Goal: Find contact information: Find contact information

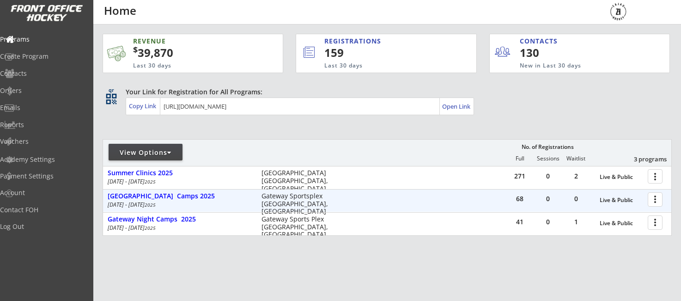
click at [653, 201] on div at bounding box center [657, 199] width 16 height 16
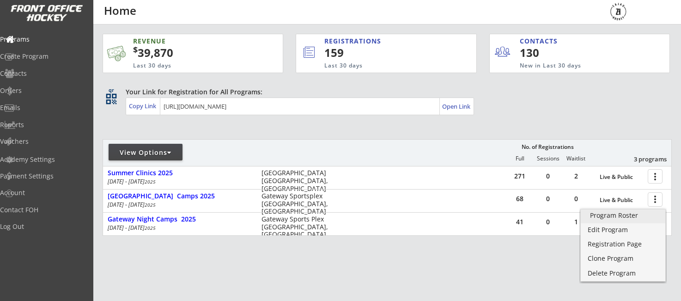
drag, startPoint x: 608, startPoint y: 217, endPoint x: 525, endPoint y: 217, distance: 83.2
click at [600, 217] on div "Program Roster" at bounding box center [623, 215] width 66 height 6
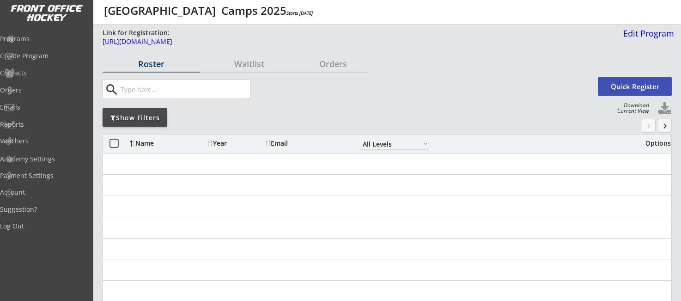
select select ""All Levels""
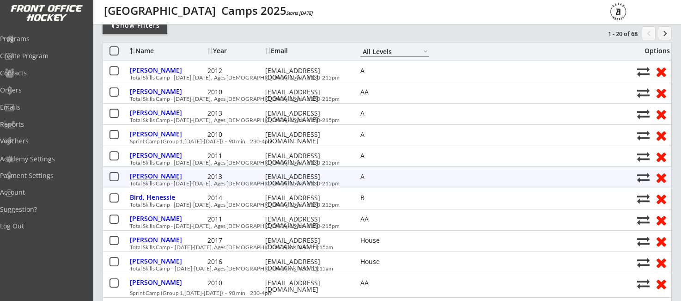
scroll to position [92, 0]
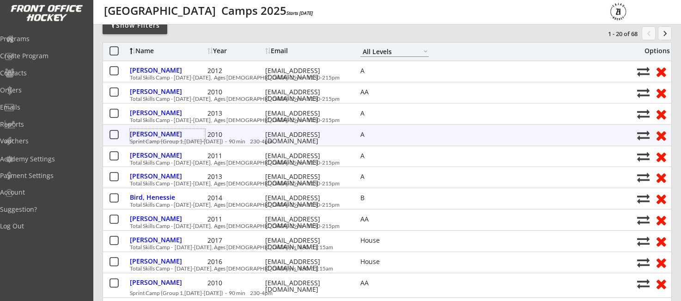
click at [282, 138] on div "kimelcheshen@gmail.com" at bounding box center [306, 137] width 83 height 13
drag, startPoint x: 266, startPoint y: 134, endPoint x: 349, endPoint y: 135, distance: 83.2
click at [349, 135] on div "Beatty, Rhys 2010 kimelcheshen@gmail.com A" at bounding box center [381, 135] width 502 height 12
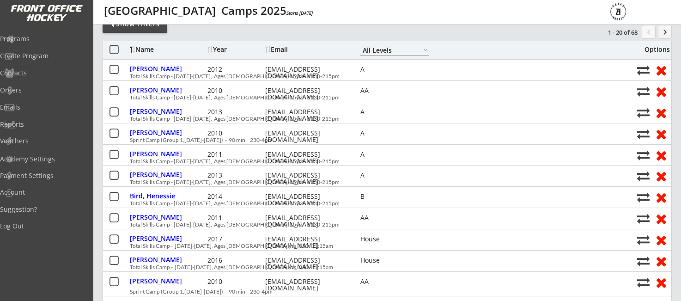
scroll to position [94, 0]
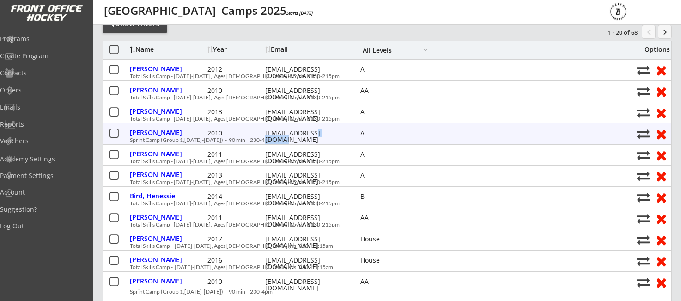
drag, startPoint x: 316, startPoint y: 135, endPoint x: 341, endPoint y: 135, distance: 24.5
click at [338, 136] on div "kimelcheshen@gmail.com" at bounding box center [306, 136] width 83 height 13
drag, startPoint x: 412, startPoint y: 136, endPoint x: 404, endPoint y: 136, distance: 7.9
click at [411, 136] on div "A" at bounding box center [395, 133] width 68 height 7
drag, startPoint x: 346, startPoint y: 132, endPoint x: 260, endPoint y: 133, distance: 86.0
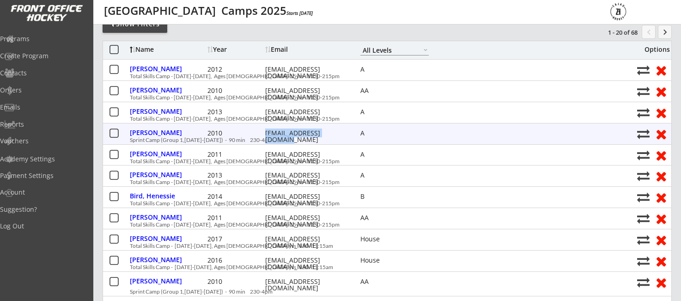
click at [260, 133] on div "Beatty, Rhys 2010 kimelcheshen@gmail.com A" at bounding box center [381, 134] width 502 height 12
copy div "kimelcheshen@gmail.com"
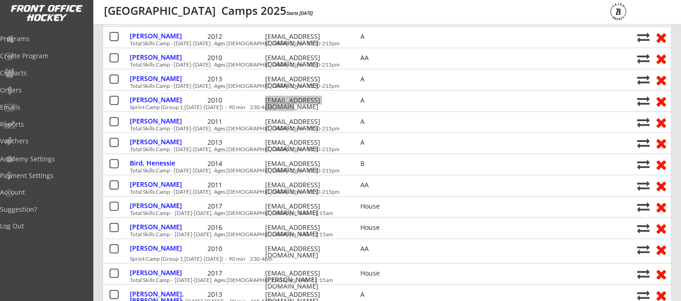
scroll to position [135, 0]
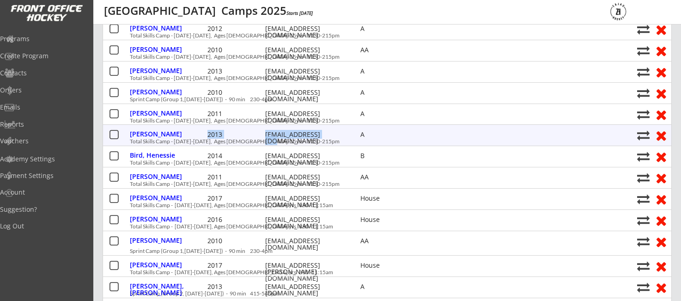
drag, startPoint x: 331, startPoint y: 134, endPoint x: 278, endPoint y: 134, distance: 52.7
click at [264, 134] on div "Berthelette, Melissa 2013 trapperj@gmail.com A" at bounding box center [381, 135] width 502 height 12
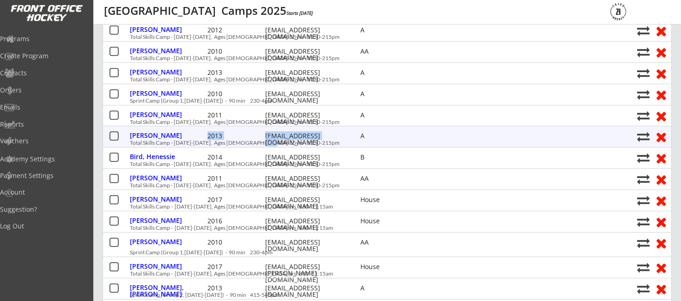
click at [261, 133] on div "2013" at bounding box center [235, 136] width 55 height 6
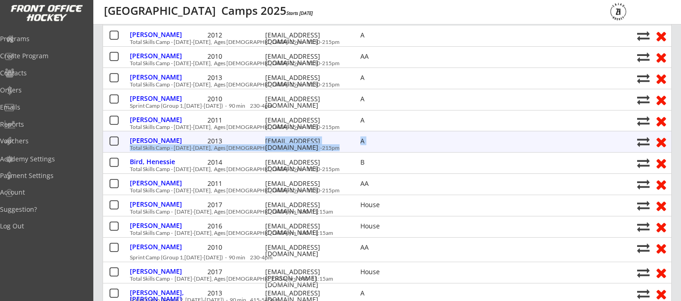
drag, startPoint x: 264, startPoint y: 133, endPoint x: 297, endPoint y: 137, distance: 32.7
click at [268, 133] on div "Berthelette, Melissa 2013 trapperj@gmail.com A Total Skills Camp - Aug 25-28, A…" at bounding box center [387, 141] width 569 height 21
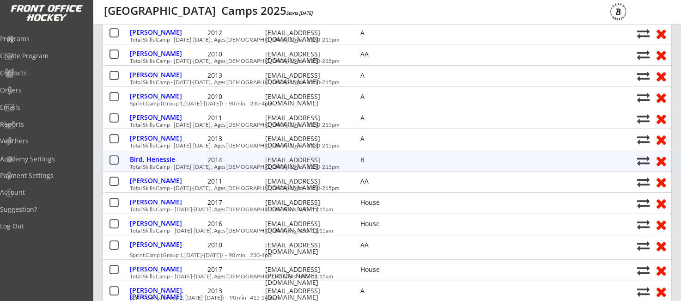
drag, startPoint x: 338, startPoint y: 167, endPoint x: 337, endPoint y: 152, distance: 15.8
click at [338, 166] on div "Bird, Henessie 2014 ludivinango@gmail.com B Total Skills Camp - Aug 25-28, Ages…" at bounding box center [381, 160] width 502 height 20
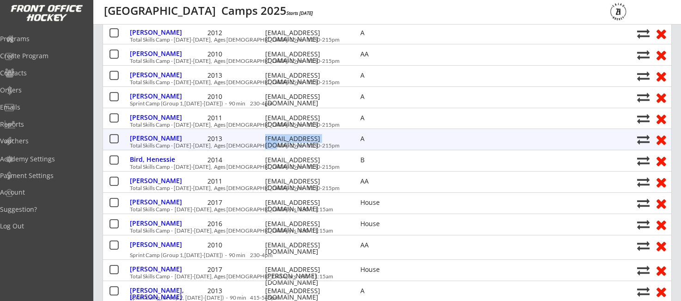
drag, startPoint x: 331, startPoint y: 137, endPoint x: 265, endPoint y: 138, distance: 66.1
click at [265, 138] on div "trapperj@gmail.com" at bounding box center [306, 141] width 83 height 13
copy div "trapperj@gmail.com"
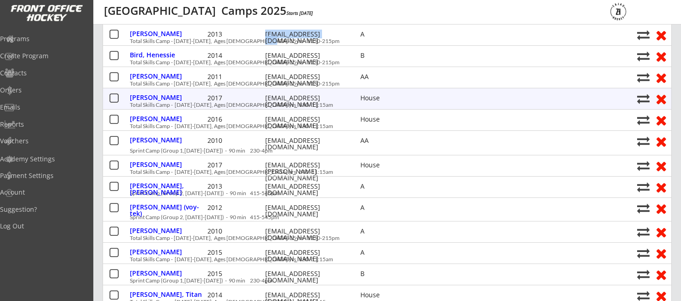
scroll to position [235, 0]
drag, startPoint x: 327, startPoint y: 96, endPoint x: 264, endPoint y: 96, distance: 62.9
click at [264, 96] on div "Browaty, Brooks 2017 ncl.cook@gmail.com House" at bounding box center [381, 98] width 502 height 12
copy div "ncl.cook@gmail.com"
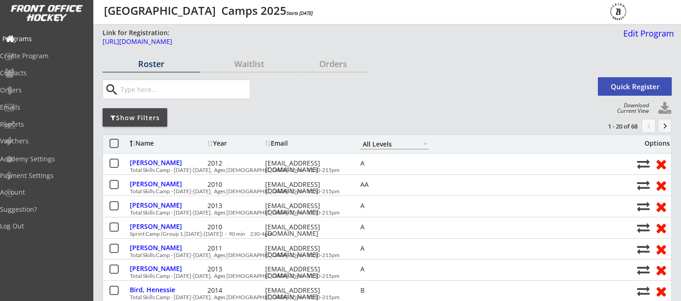
scroll to position [0, 0]
click at [41, 39] on div "Programs" at bounding box center [43, 39] width 83 height 6
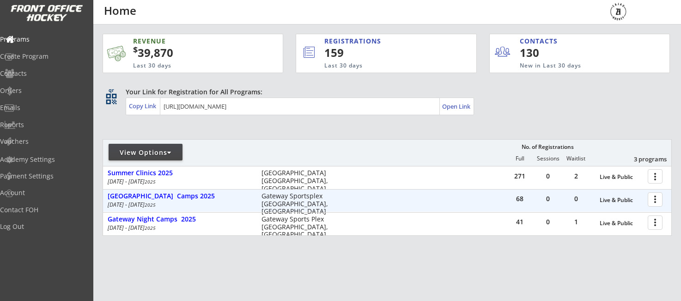
click at [656, 201] on div at bounding box center [657, 199] width 16 height 16
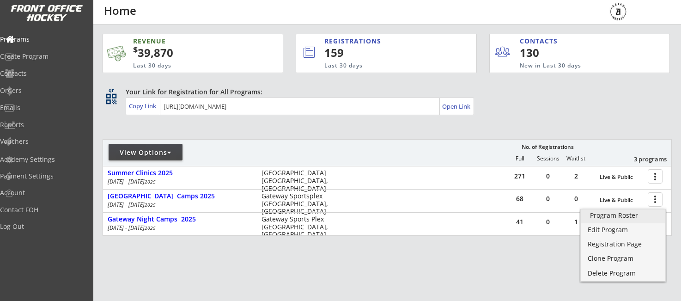
drag, startPoint x: 604, startPoint y: 216, endPoint x: 275, endPoint y: 202, distance: 329.0
click at [604, 216] on div "Program Roster" at bounding box center [623, 215] width 66 height 6
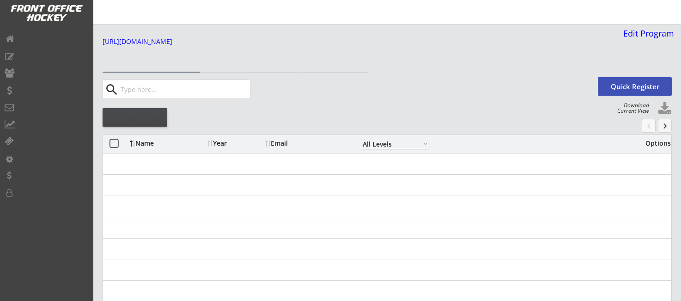
select select ""All Levels""
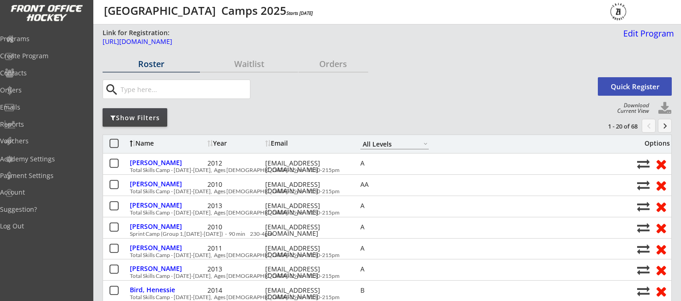
scroll to position [0, 0]
click at [136, 117] on div "Show Filters" at bounding box center [135, 117] width 65 height 9
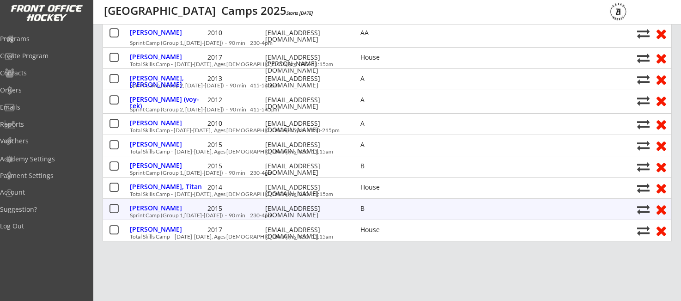
scroll to position [431, 0]
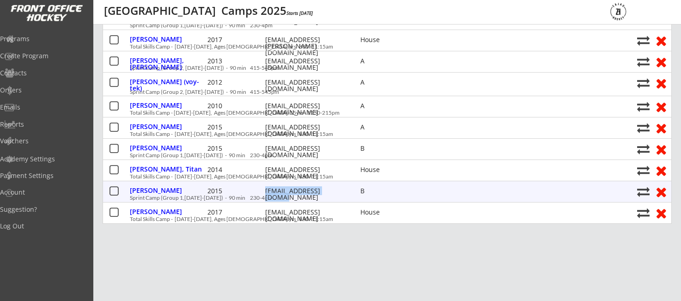
drag, startPoint x: 265, startPoint y: 190, endPoint x: 330, endPoint y: 193, distance: 64.8
click at [341, 194] on div "Fedoruk, Brookes 2015 cglick@mdsteele.mb.ca B" at bounding box center [381, 191] width 502 height 12
copy div "cglick@mdsteele.mb.ca"
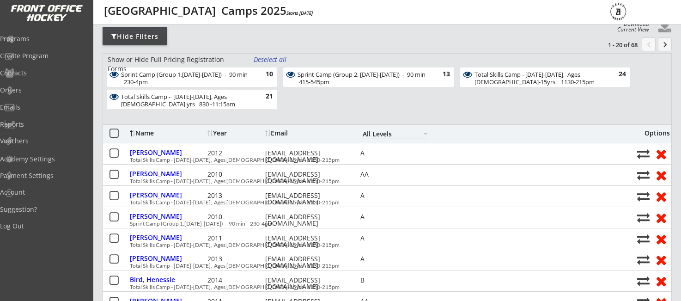
scroll to position [69, 0]
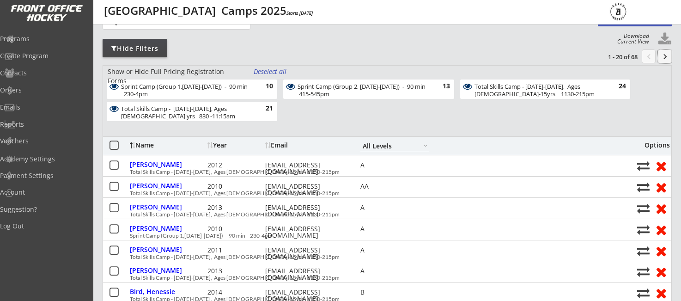
click at [664, 57] on button "keyboard_arrow_right" at bounding box center [665, 56] width 14 height 14
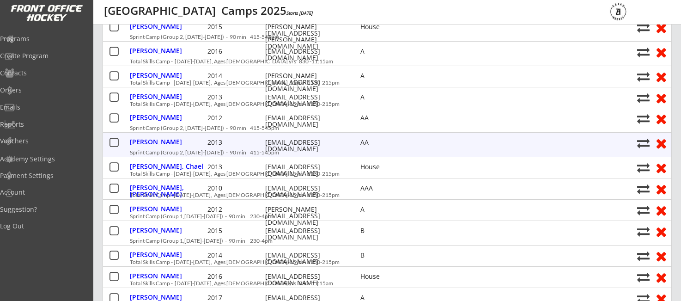
scroll to position [230, 0]
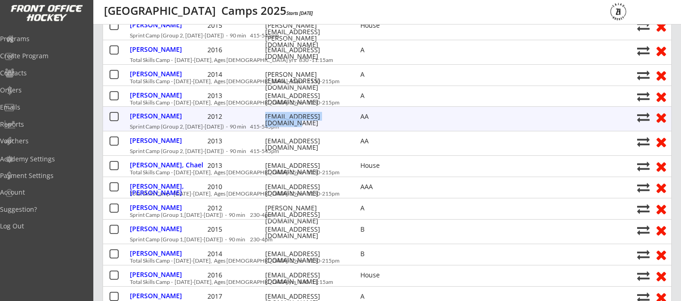
drag, startPoint x: 263, startPoint y: 115, endPoint x: 296, endPoint y: 120, distance: 33.7
click at [296, 120] on div "Harder, Sadie 2012 lauramharder@hotmail.com AA" at bounding box center [381, 118] width 502 height 15
copy div "lauramharder@hotmail.com"
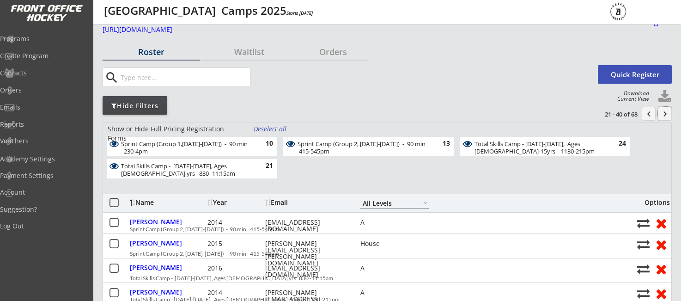
scroll to position [11, 0]
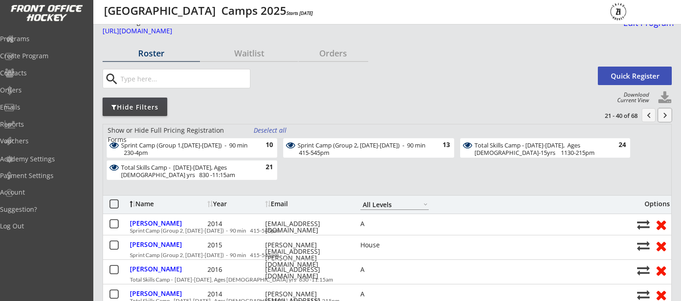
click at [666, 114] on button "keyboard_arrow_right" at bounding box center [665, 115] width 14 height 14
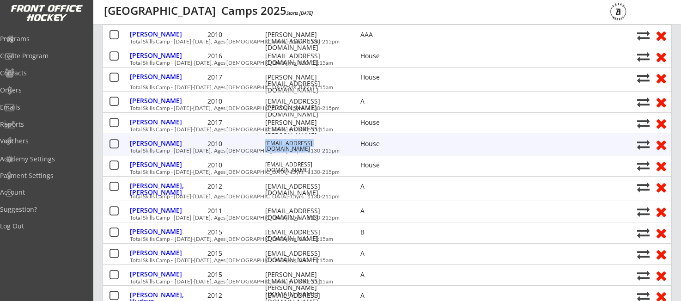
scroll to position [243, 0]
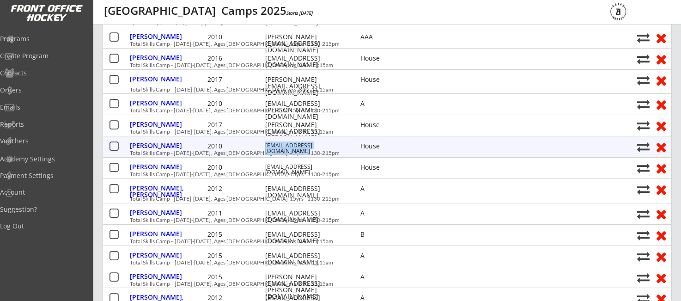
drag, startPoint x: 267, startPoint y: 142, endPoint x: 348, endPoint y: 145, distance: 81.4
click at [348, 145] on div "alicia_nicole_2010@hotmail.com" at bounding box center [306, 148] width 83 height 11
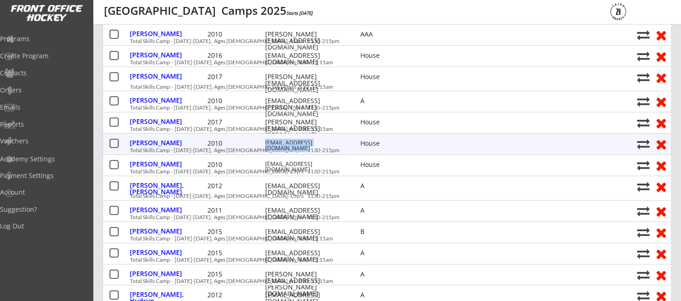
copy div "alicia_nicole_2010@hotmail.com"
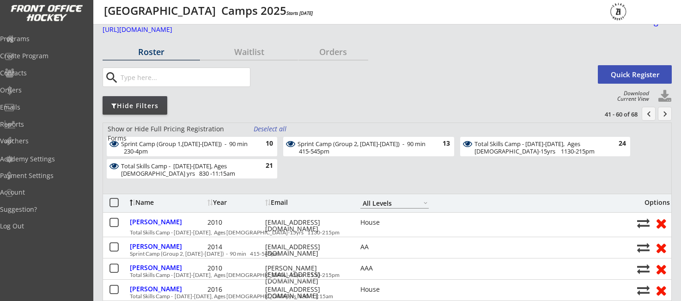
scroll to position [11, 0]
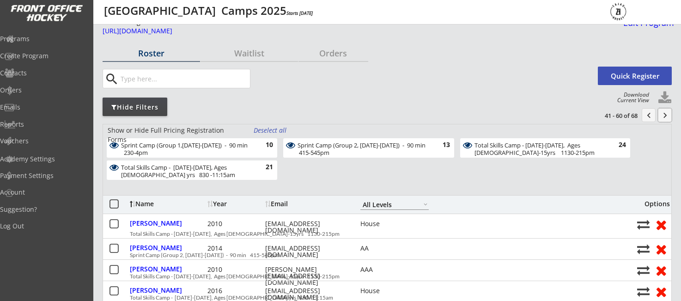
click at [663, 114] on button "keyboard_arrow_right" at bounding box center [665, 115] width 14 height 14
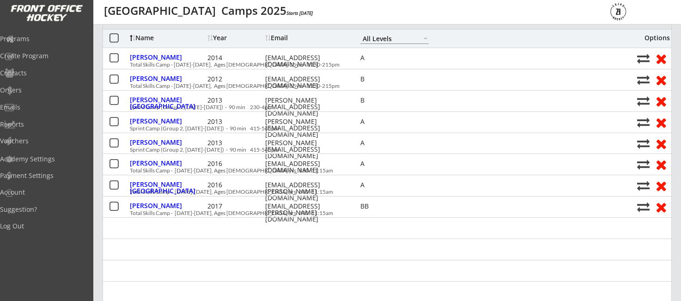
scroll to position [181, 0]
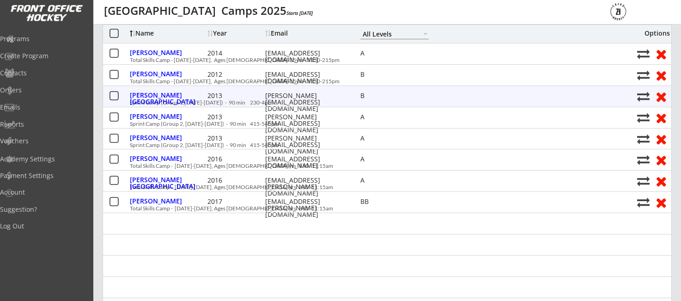
click at [263, 94] on div "Telford, Elayna 2013 lindsay_lohr@yahoo.com B" at bounding box center [381, 96] width 502 height 12
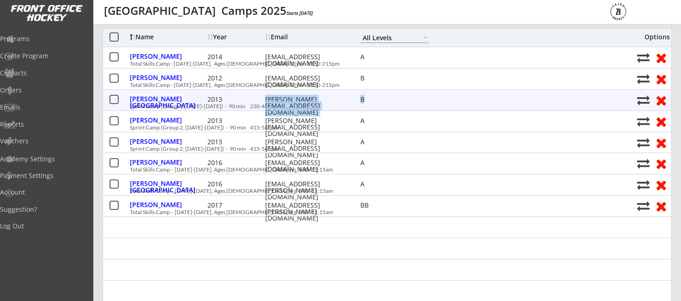
scroll to position [176, 0]
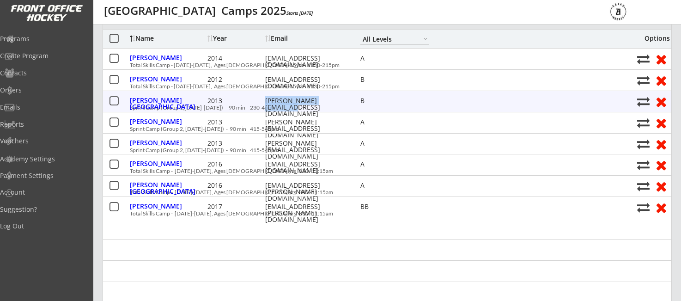
drag, startPoint x: 263, startPoint y: 94, endPoint x: 321, endPoint y: 101, distance: 58.7
click at [343, 104] on div "Telford, Elayna 2013 lindsay_lohr@yahoo.com B" at bounding box center [381, 101] width 502 height 12
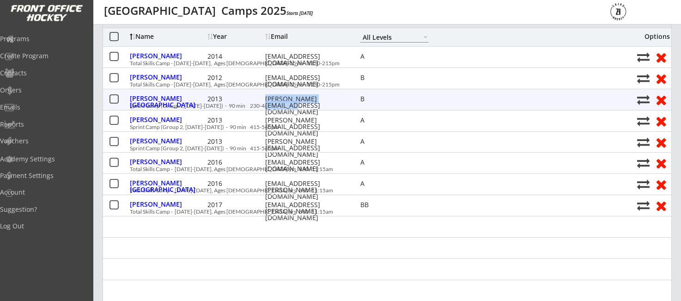
scroll to position [178, 0]
copy div "lindsay_lohr@yahoo.com"
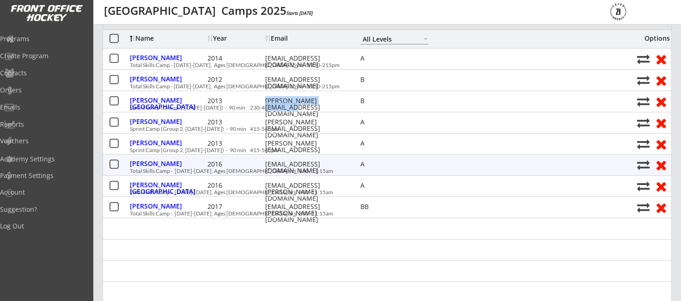
scroll to position [178, 0]
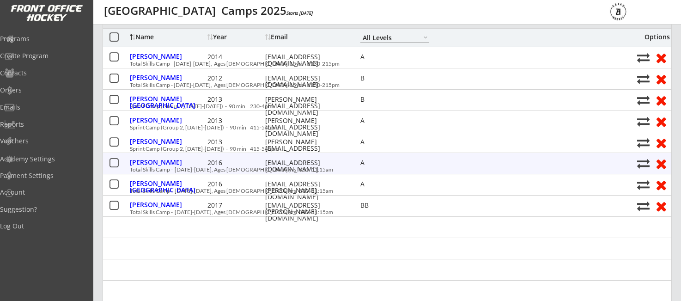
click at [263, 161] on div "Tomchuk, Avery 2016 axlannah@gmail.com A" at bounding box center [381, 163] width 502 height 12
drag, startPoint x: 263, startPoint y: 161, endPoint x: 331, endPoint y: 163, distance: 67.5
click at [331, 163] on div "Tomchuk, Avery 2016 axlannah@gmail.com A" at bounding box center [381, 163] width 502 height 12
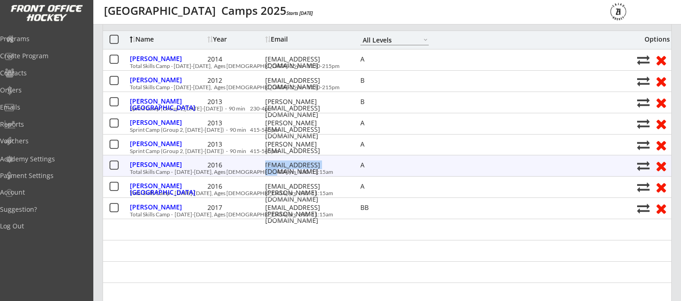
copy div "axlannah@gmail.com"
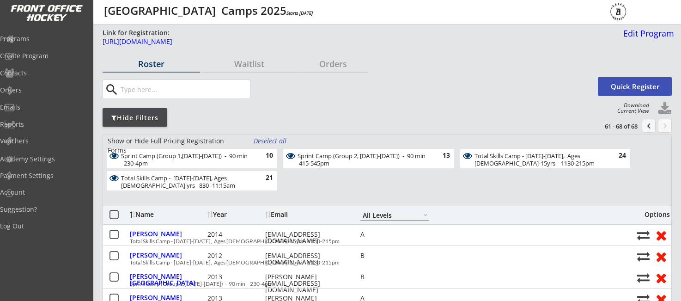
scroll to position [0, 0]
click at [40, 39] on div "Programs" at bounding box center [43, 39] width 83 height 6
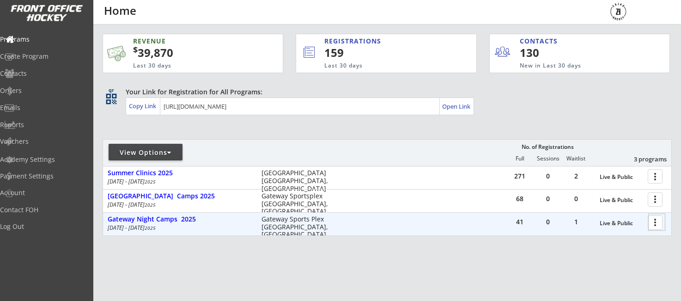
click at [658, 224] on div at bounding box center [657, 222] width 16 height 16
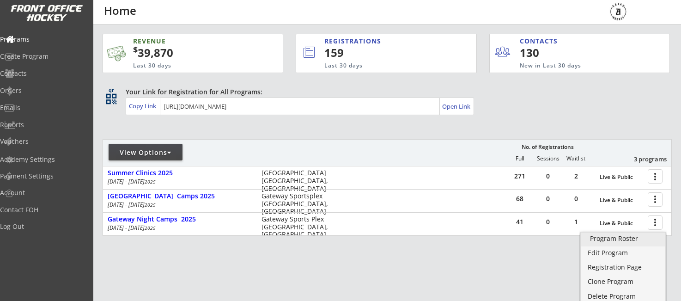
click at [625, 239] on div "Program Roster" at bounding box center [623, 238] width 66 height 6
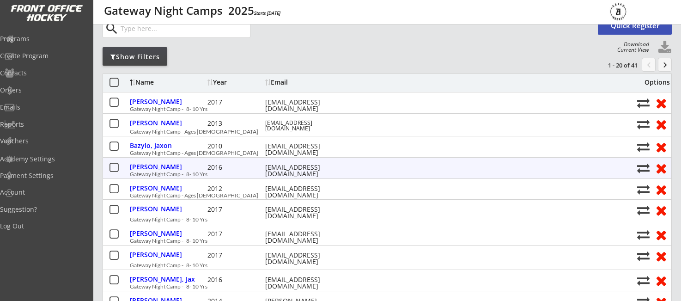
scroll to position [64, 0]
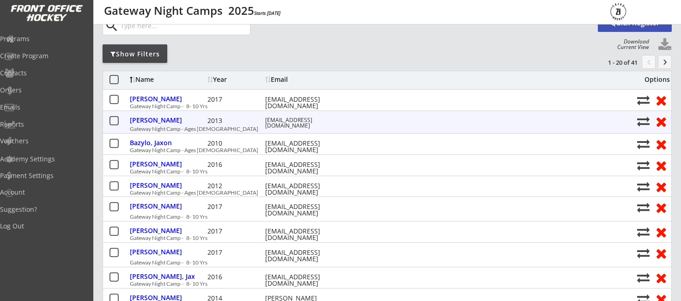
drag, startPoint x: 263, startPoint y: 120, endPoint x: 299, endPoint y: 126, distance: 36.6
click at [299, 126] on div "[PERSON_NAME] 2013 [EMAIL_ADDRESS][DOMAIN_NAME]" at bounding box center [381, 121] width 502 height 13
copy div "[EMAIL_ADDRESS][DOMAIN_NAME]"
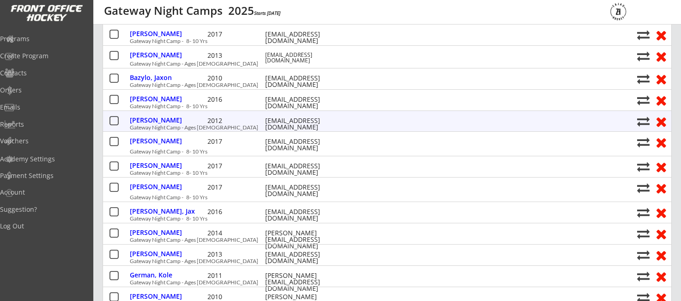
scroll to position [142, 0]
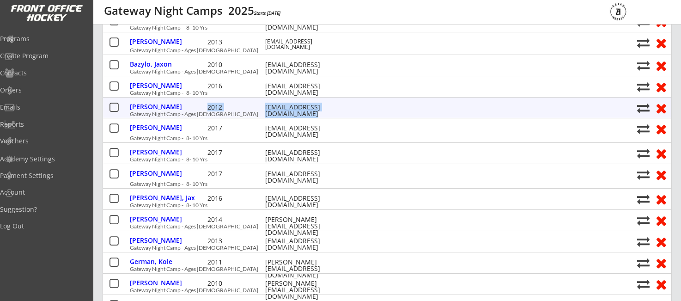
drag, startPoint x: 261, startPoint y: 102, endPoint x: 264, endPoint y: 106, distance: 4.9
click at [264, 106] on div "[PERSON_NAME] 2012 [EMAIL_ADDRESS][DOMAIN_NAME]" at bounding box center [381, 108] width 502 height 12
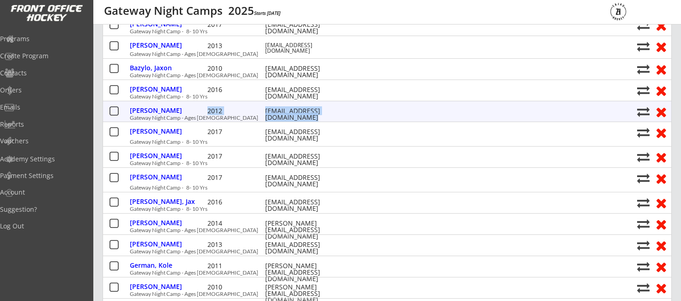
click at [263, 106] on div "[PERSON_NAME] 2012 [EMAIL_ADDRESS][DOMAIN_NAME]" at bounding box center [381, 111] width 502 height 12
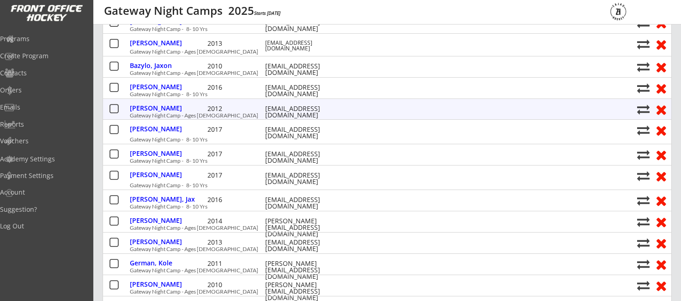
scroll to position [136, 0]
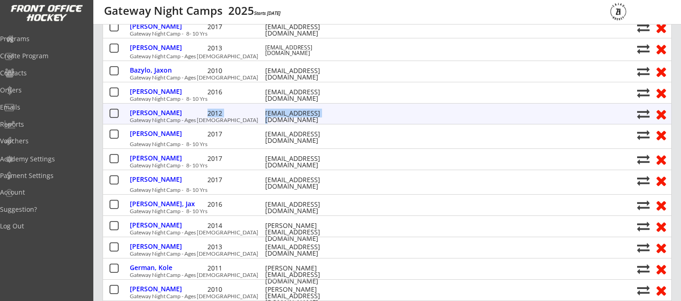
drag, startPoint x: 263, startPoint y: 106, endPoint x: 322, endPoint y: 113, distance: 58.7
click at [322, 113] on div "[PERSON_NAME] 2012 [EMAIL_ADDRESS][DOMAIN_NAME]" at bounding box center [381, 114] width 502 height 12
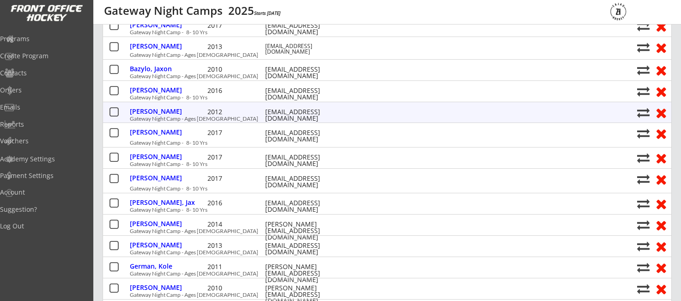
drag, startPoint x: 248, startPoint y: 114, endPoint x: 260, endPoint y: 113, distance: 12.6
click at [248, 114] on div "2012" at bounding box center [235, 112] width 55 height 6
drag, startPoint x: 340, startPoint y: 113, endPoint x: 267, endPoint y: 111, distance: 73.1
click at [264, 111] on div "[PERSON_NAME] 2012 [EMAIL_ADDRESS][DOMAIN_NAME]" at bounding box center [381, 112] width 502 height 12
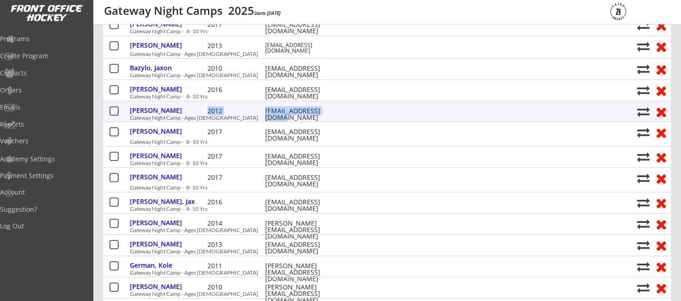
click at [267, 111] on div "[EMAIL_ADDRESS][DOMAIN_NAME]" at bounding box center [306, 114] width 83 height 13
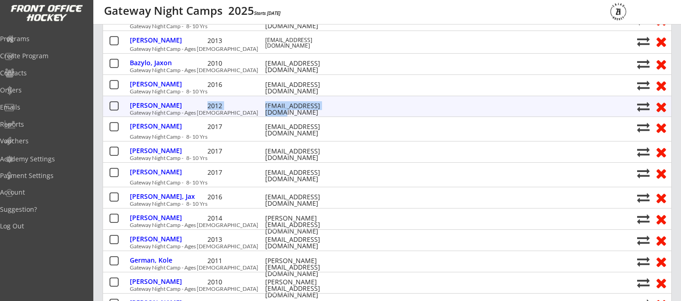
scroll to position [142, 0]
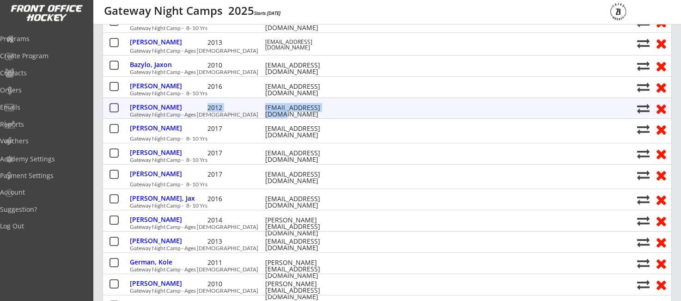
click at [261, 109] on div "2012" at bounding box center [235, 107] width 55 height 6
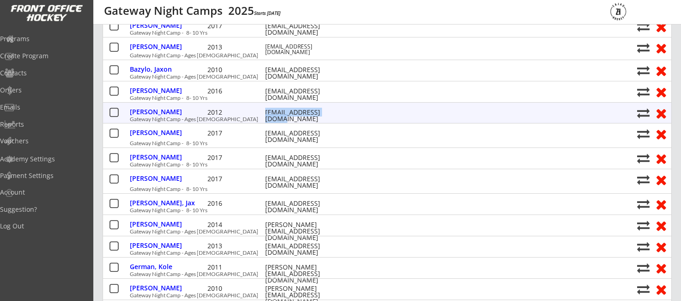
scroll to position [139, 0]
drag, startPoint x: 265, startPoint y: 107, endPoint x: 327, endPoint y: 115, distance: 61.9
click at [336, 114] on div "[EMAIL_ADDRESS][DOMAIN_NAME]" at bounding box center [306, 115] width 83 height 13
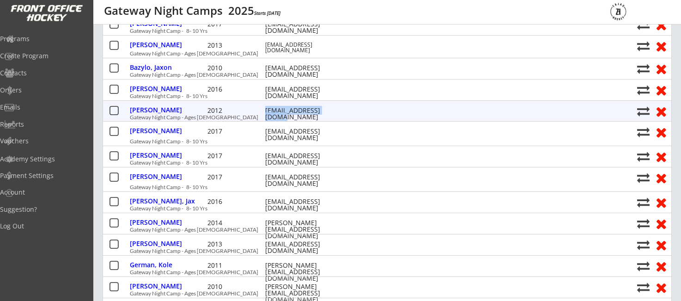
scroll to position [142, 0]
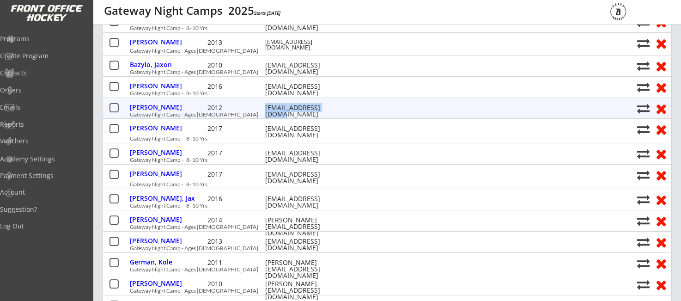
copy div "[EMAIL_ADDRESS][DOMAIN_NAME]"
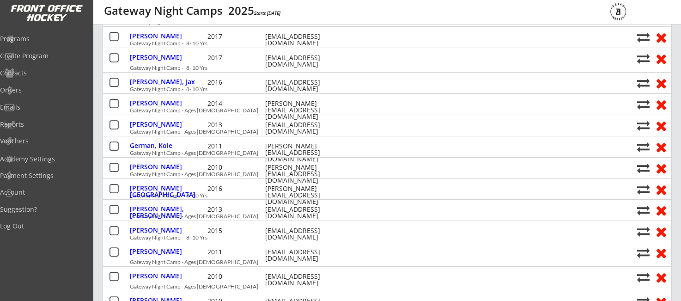
scroll to position [259, 0]
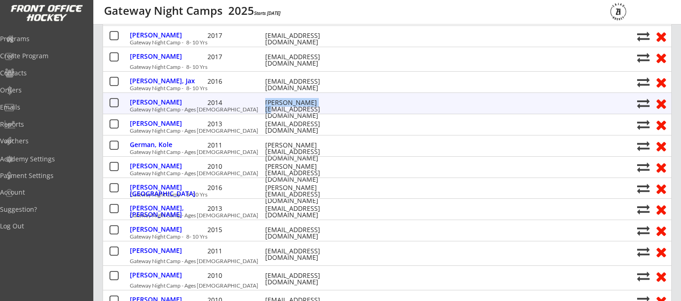
drag, startPoint x: 266, startPoint y: 102, endPoint x: 316, endPoint y: 105, distance: 50.0
click at [327, 103] on div "[PERSON_NAME][EMAIL_ADDRESS][DOMAIN_NAME]" at bounding box center [306, 108] width 83 height 19
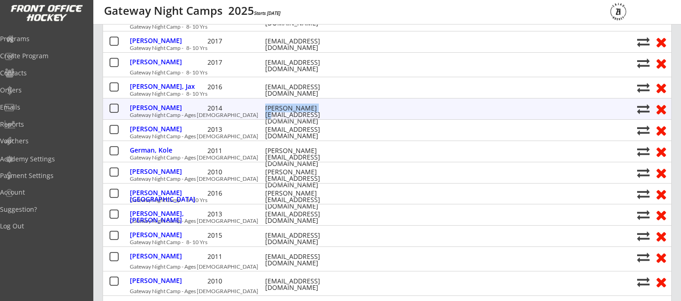
scroll to position [254, 0]
copy div "[PERSON_NAME][EMAIL_ADDRESS][DOMAIN_NAME]"
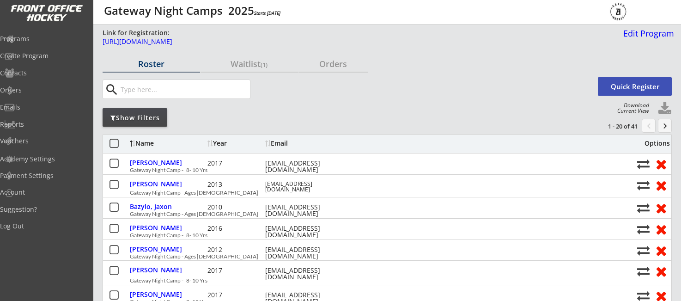
scroll to position [0, 0]
click at [666, 127] on button "keyboard_arrow_right" at bounding box center [665, 126] width 14 height 14
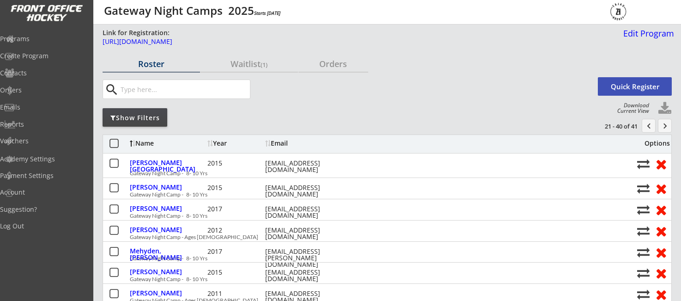
click at [664, 126] on button "keyboard_arrow_right" at bounding box center [665, 126] width 14 height 14
